Goal: Share content: Share content

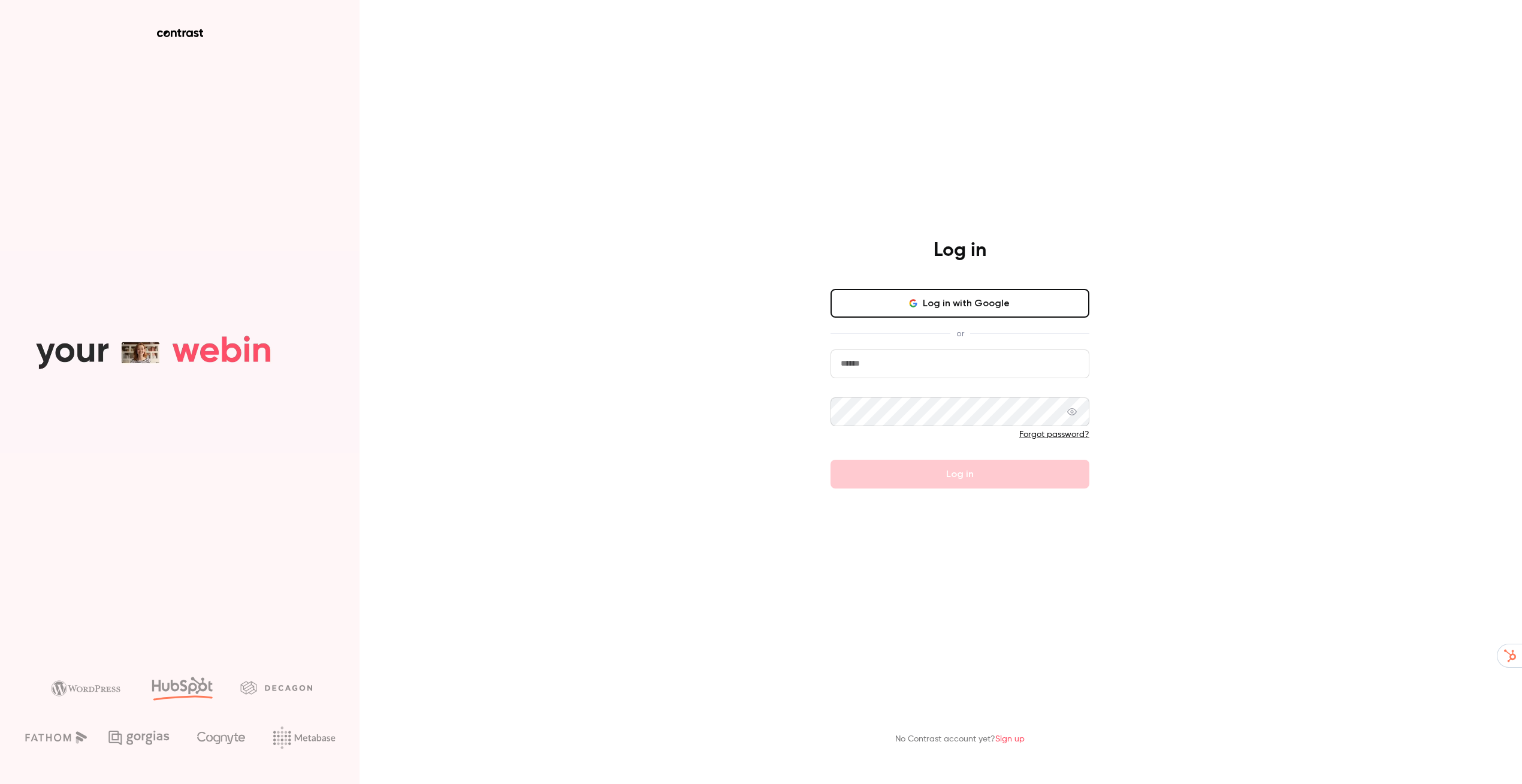
click at [932, 296] on button "Log in with Google" at bounding box center [960, 303] width 259 height 29
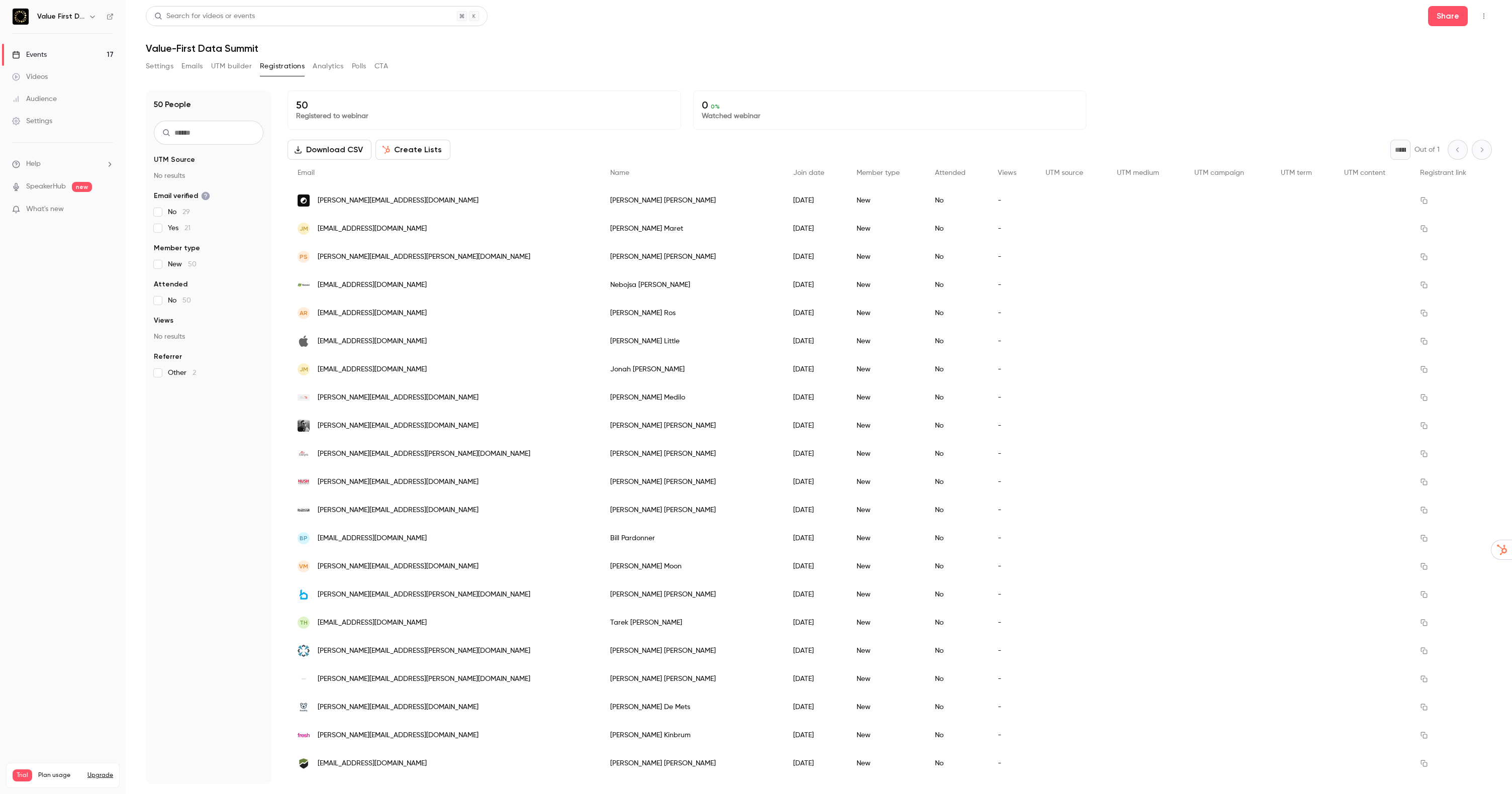
click at [156, 62] on button "Settings" at bounding box center [160, 66] width 28 height 16
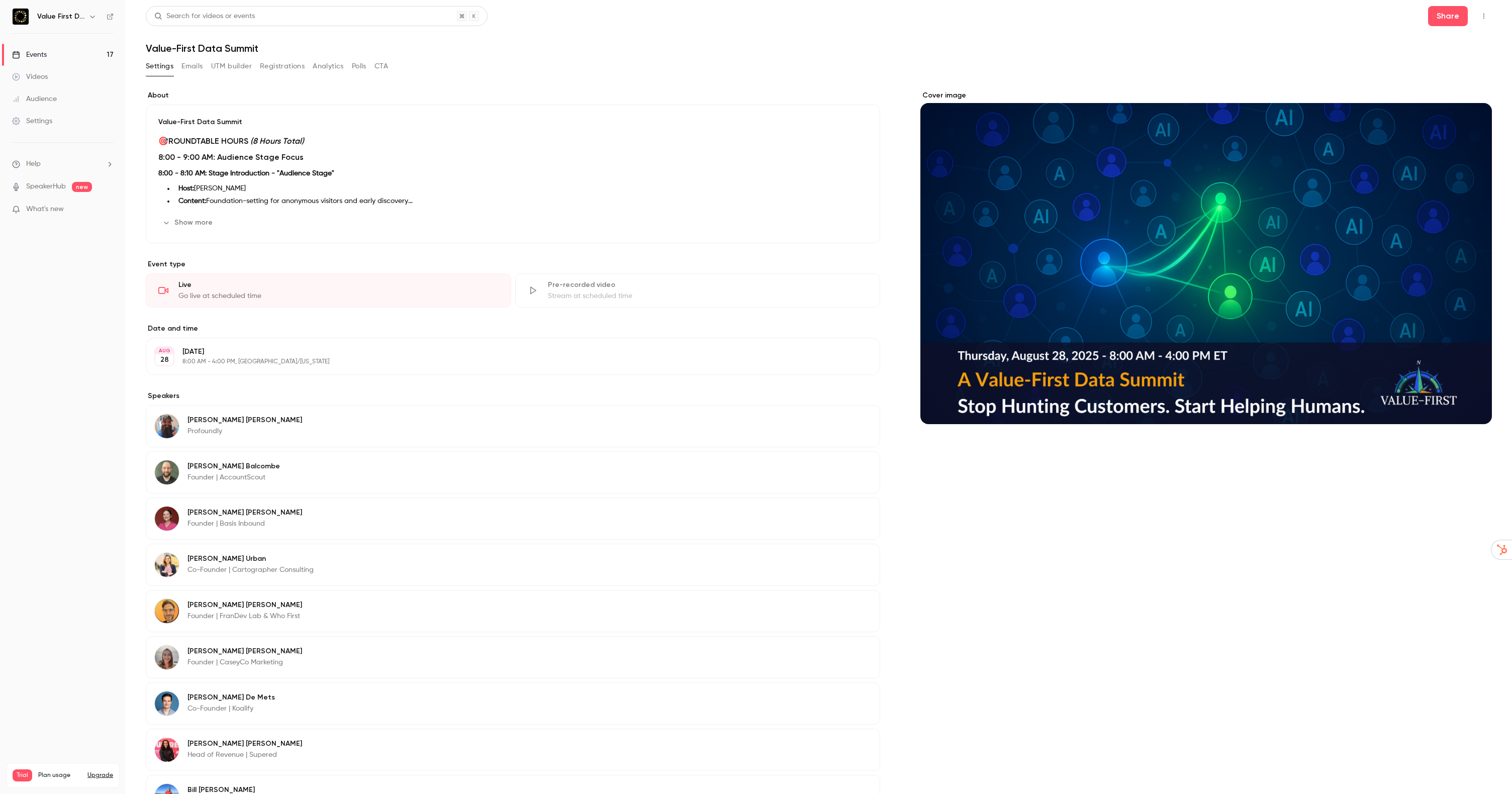
click at [1286, 16] on icon "button" at bounding box center [1483, 15] width 8 height 7
click at [1286, 64] on div "Enter Studio" at bounding box center [1444, 67] width 80 height 10
click at [193, 226] on button "Show more" at bounding box center [189, 222] width 60 height 16
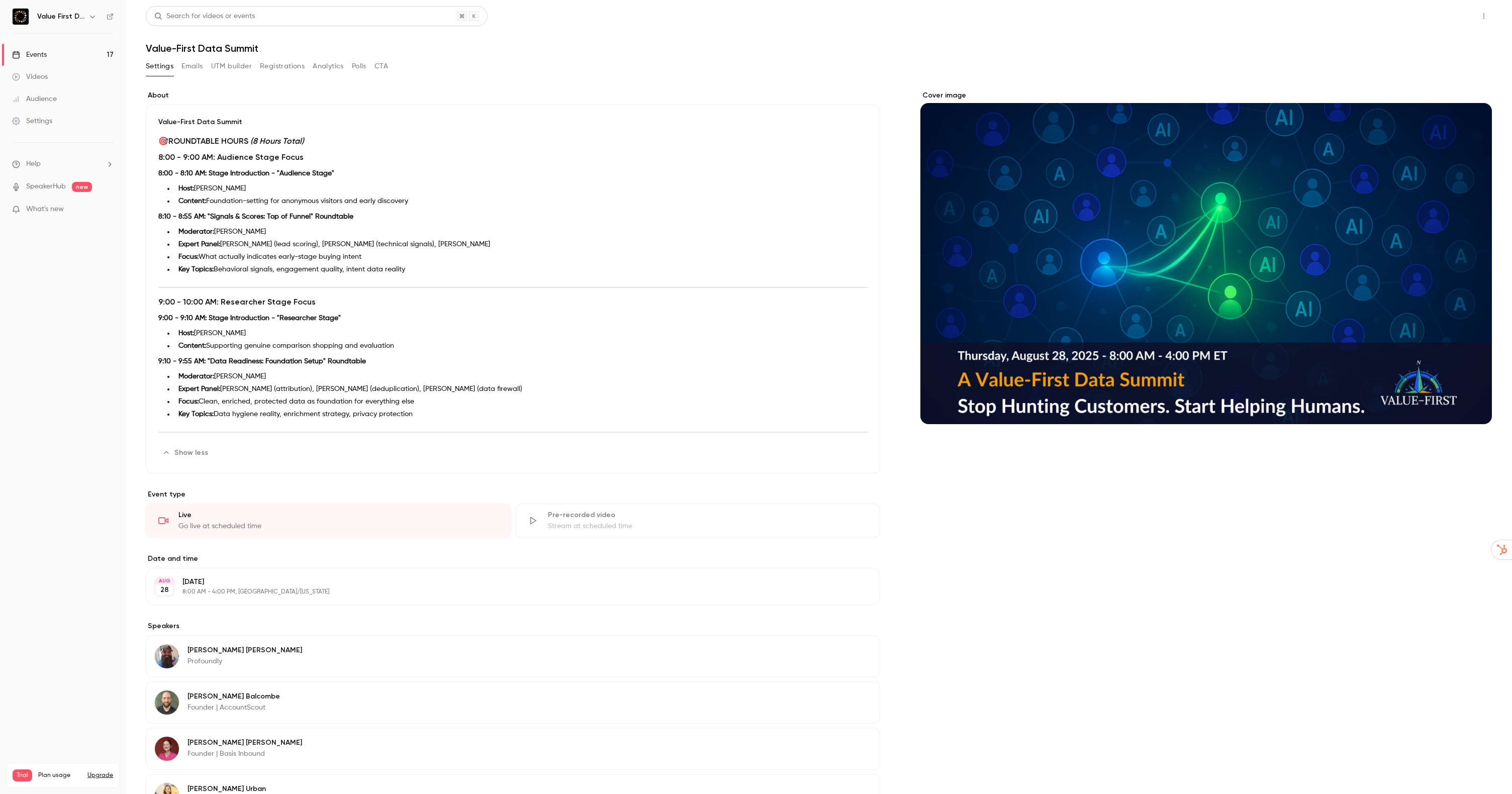
click at [1286, 13] on button "Share" at bounding box center [1447, 16] width 39 height 20
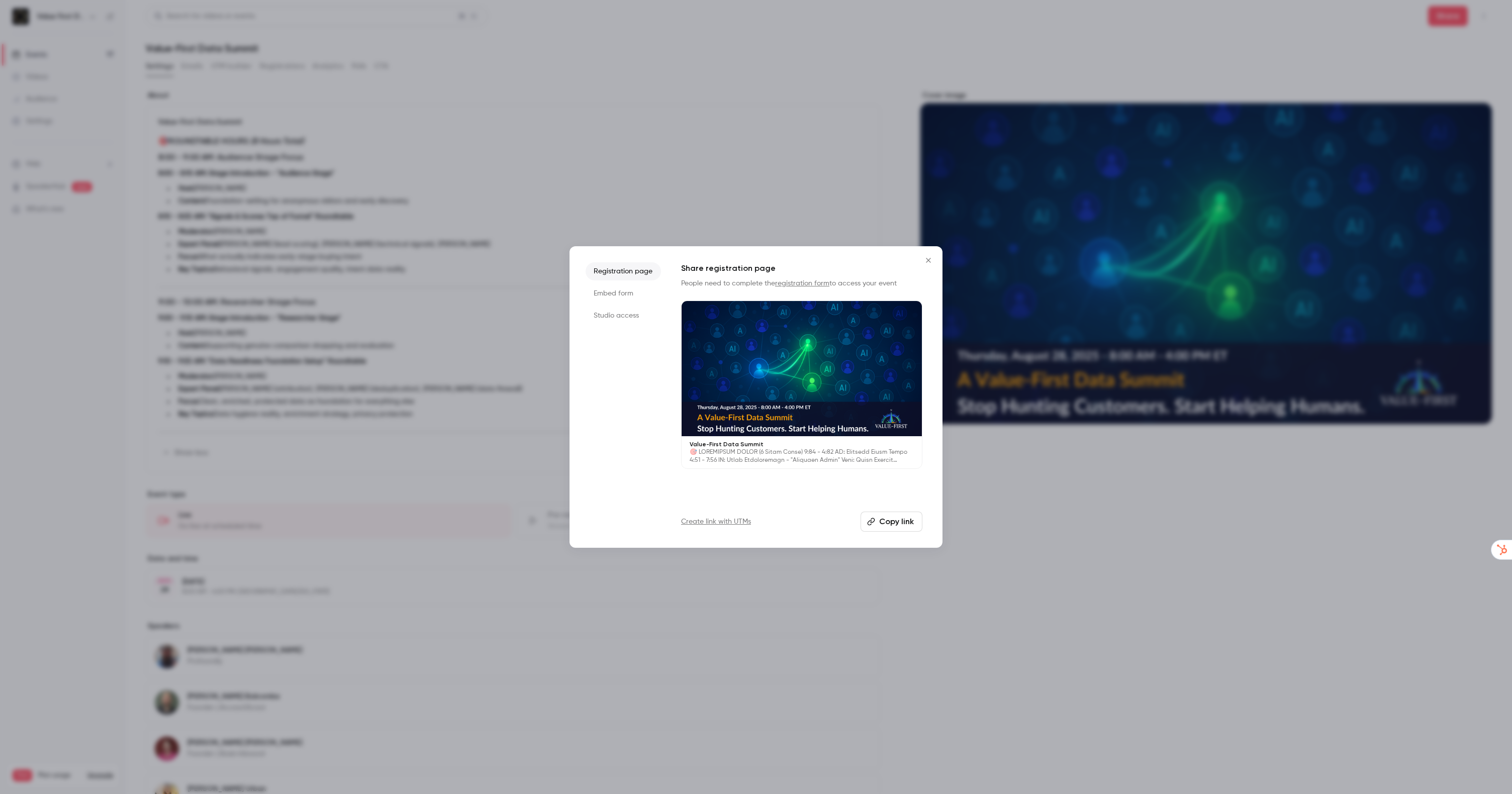
click at [626, 314] on li "Studio access" at bounding box center [623, 315] width 76 height 18
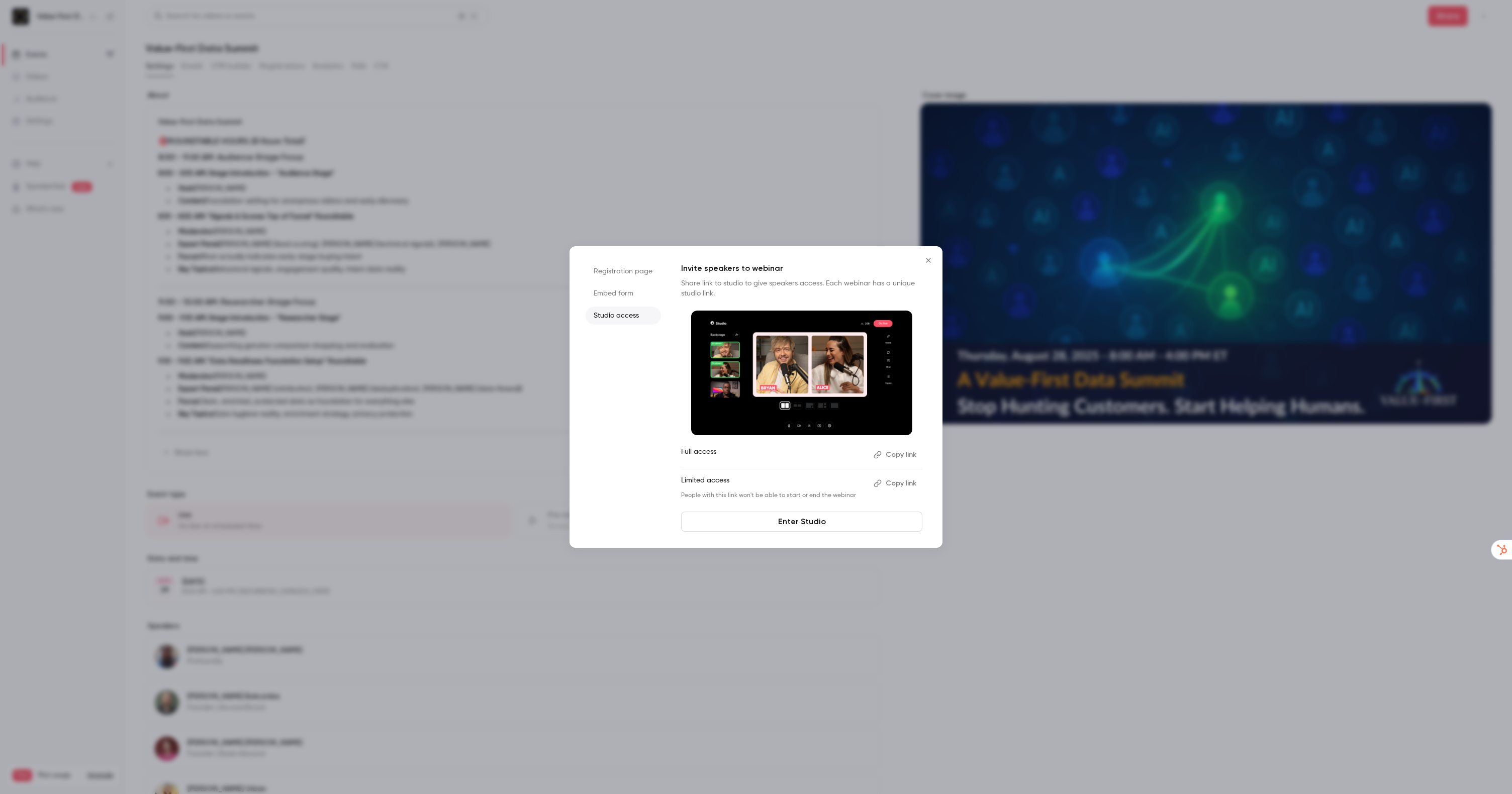
click at [904, 484] on button "Copy link" at bounding box center [895, 483] width 53 height 16
